Goal: Book appointment/travel/reservation

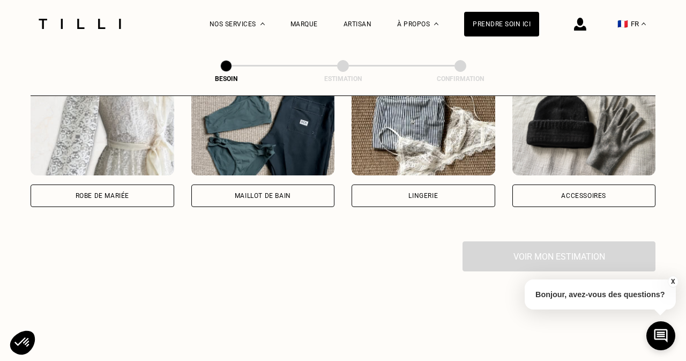
scroll to position [824, 0]
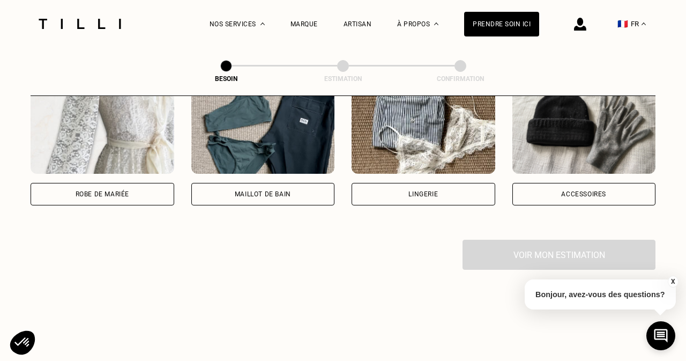
click at [299, 183] on div "Maillot de bain" at bounding box center [263, 194] width 144 height 23
select select "FR"
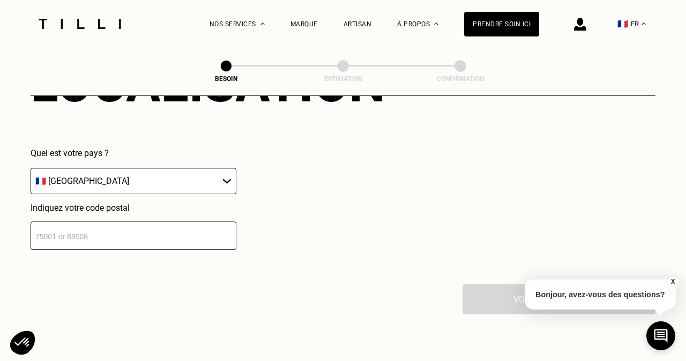
scroll to position [1045, 0]
click at [137, 224] on input "number" at bounding box center [134, 235] width 206 height 28
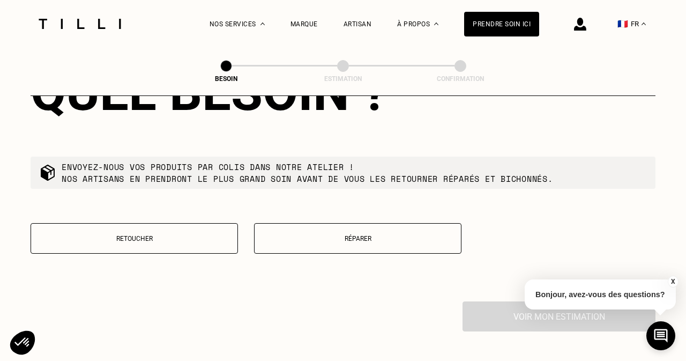
scroll to position [1301, 0]
type input "74400"
click at [349, 234] on p "Réparer" at bounding box center [358, 238] width 196 height 8
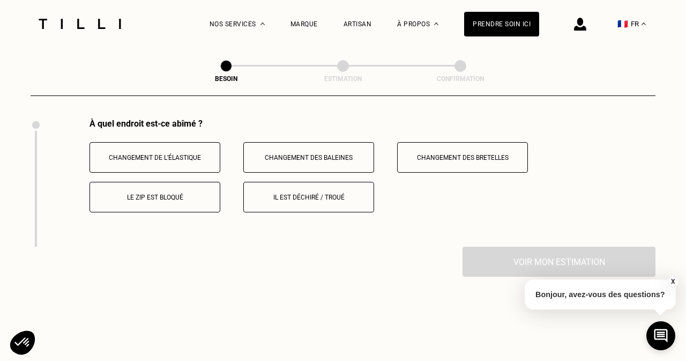
scroll to position [1484, 0]
click at [172, 153] on p "Changement de l’élastique" at bounding box center [154, 157] width 119 height 8
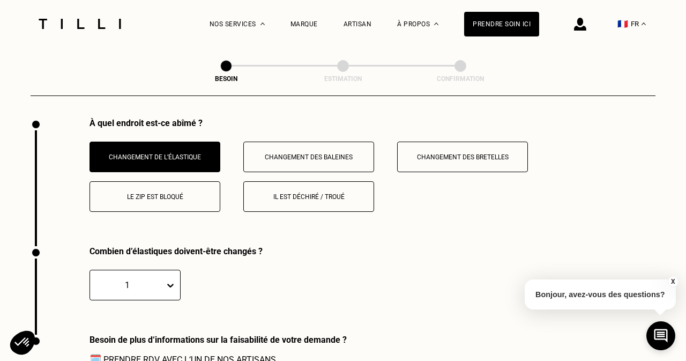
scroll to position [1600, 0]
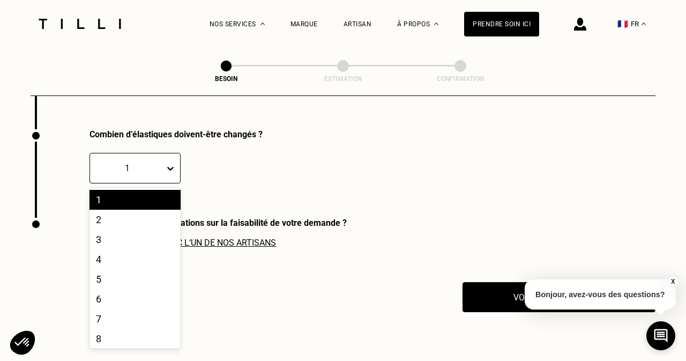
click at [170, 163] on icon at bounding box center [170, 168] width 11 height 11
click at [151, 249] on div "4" at bounding box center [135, 259] width 91 height 20
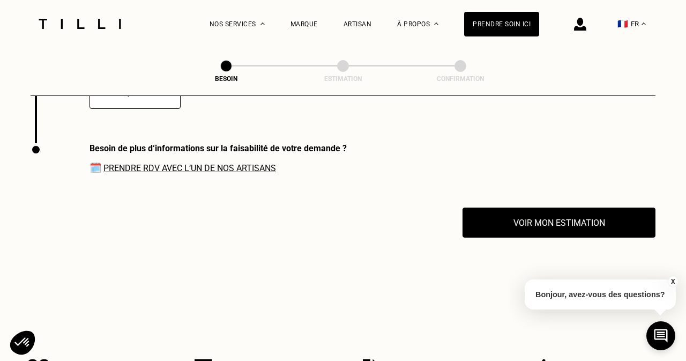
scroll to position [1675, 0]
click at [233, 162] on link "Prendre RDV avec l‘un de nos artisans" at bounding box center [189, 167] width 173 height 10
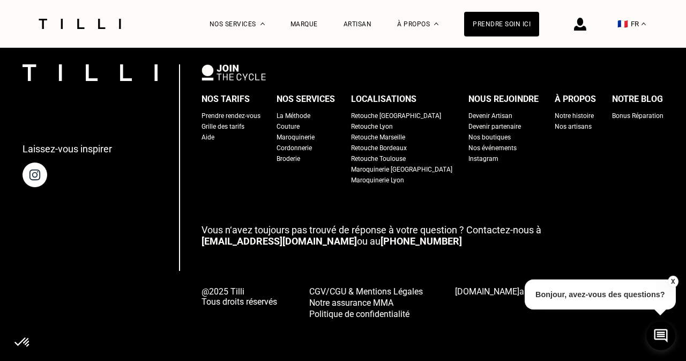
scroll to position [2131, 0]
click at [472, 132] on div "Nos boutiques" at bounding box center [489, 137] width 42 height 11
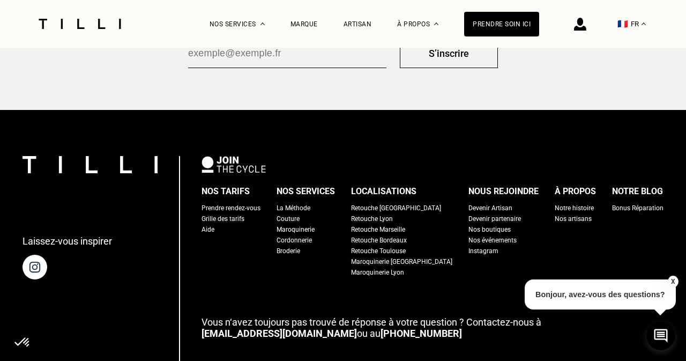
scroll to position [1919, 0]
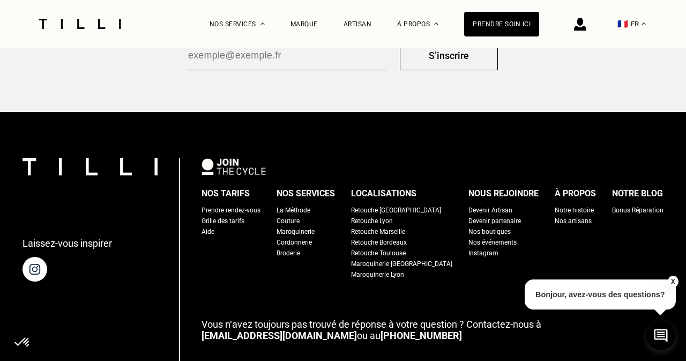
click at [300, 221] on div "Couture" at bounding box center [288, 220] width 23 height 11
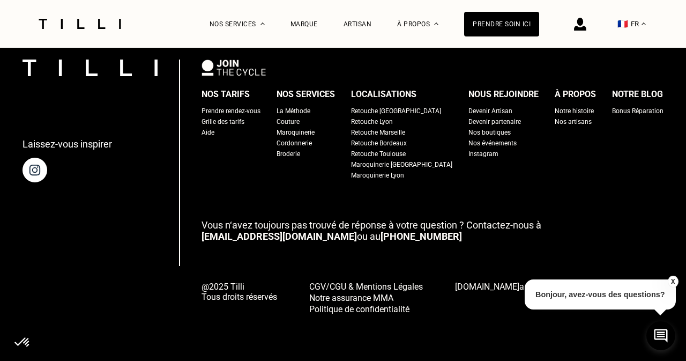
scroll to position [3368, 0]
